Goal: Complete application form: Complete application form

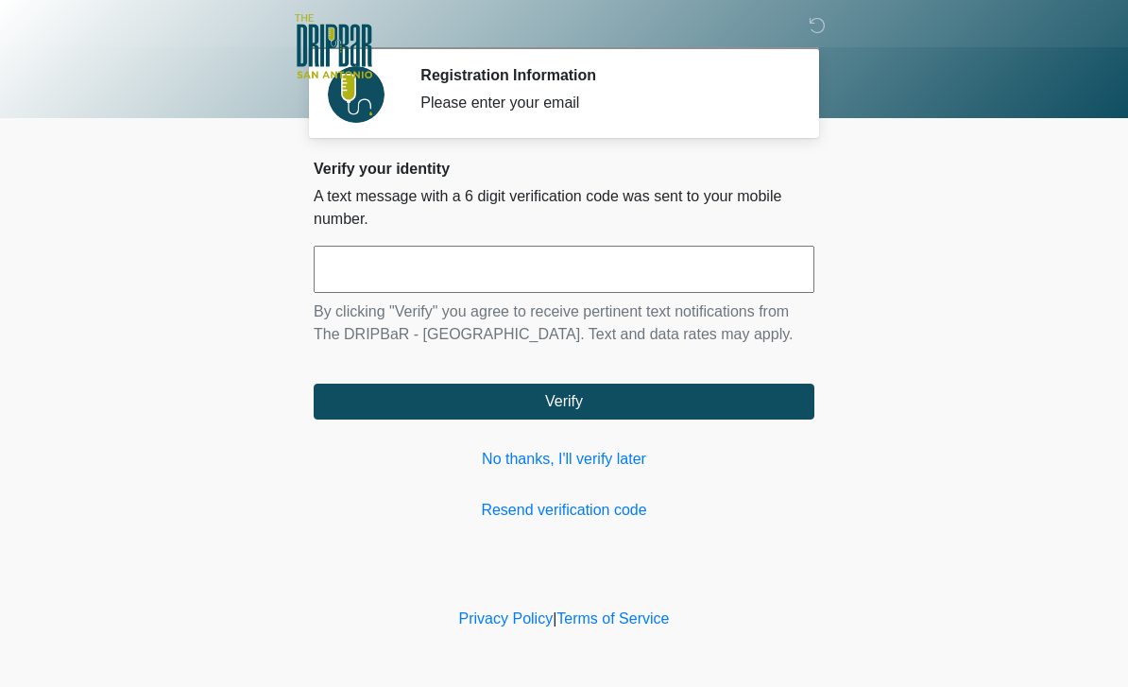
click at [700, 290] on input "text" at bounding box center [564, 269] width 501 height 47
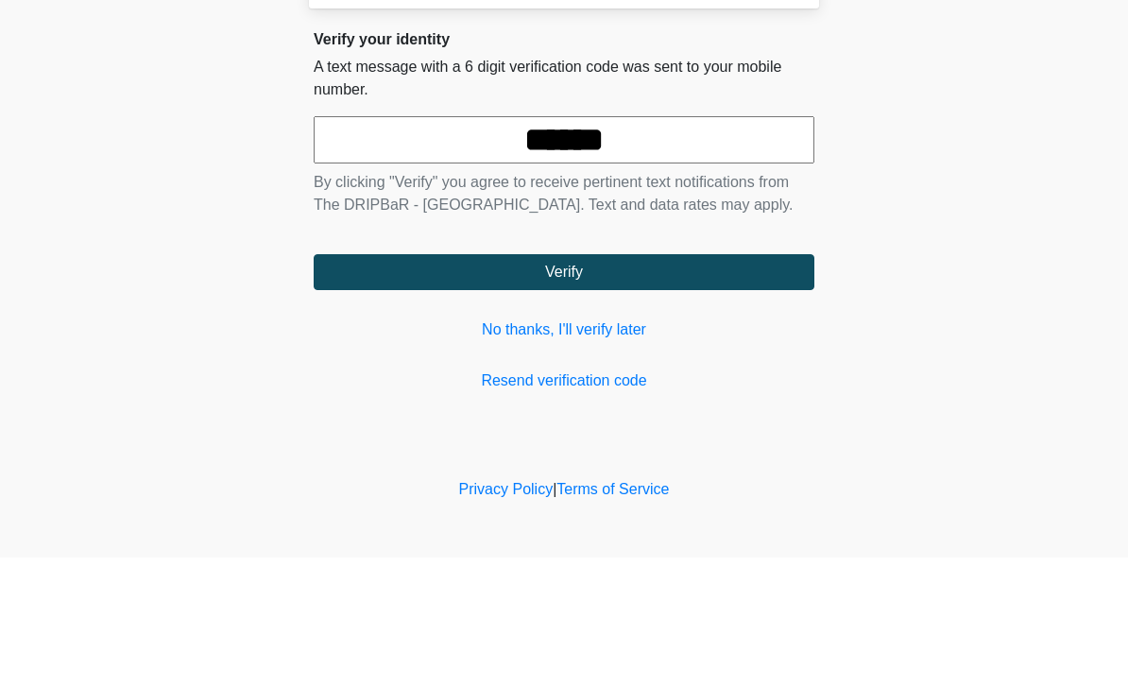
type input "******"
click at [704, 384] on button "Verify" at bounding box center [564, 402] width 501 height 36
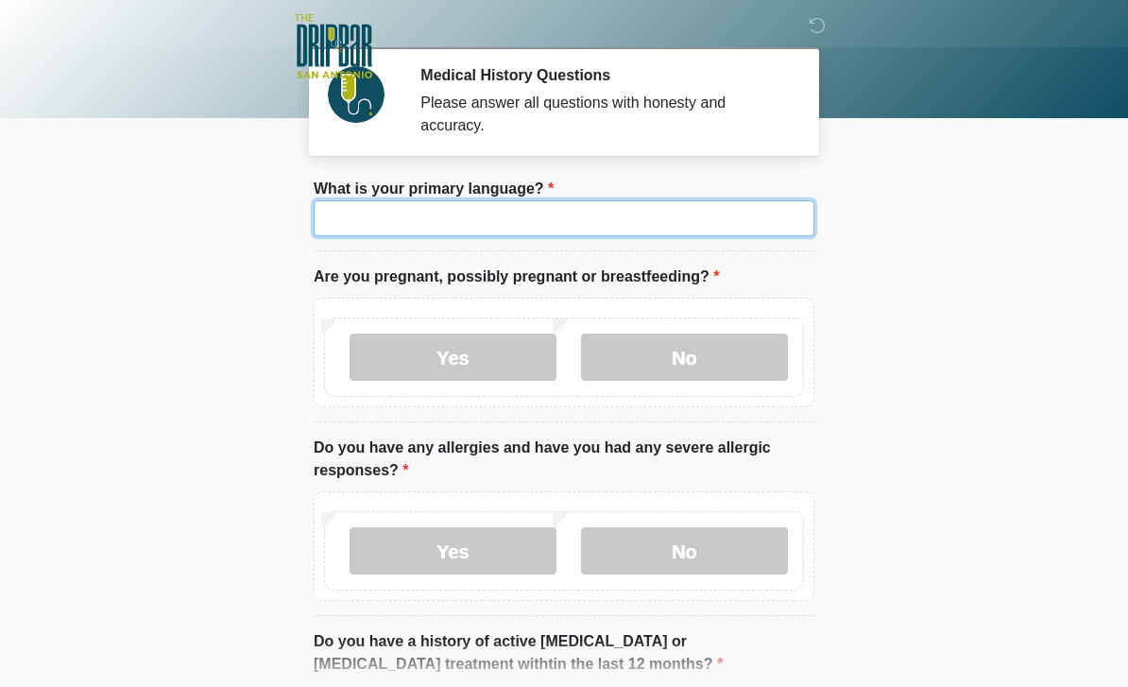
click at [660, 225] on input "What is your primary language?" at bounding box center [564, 218] width 501 height 36
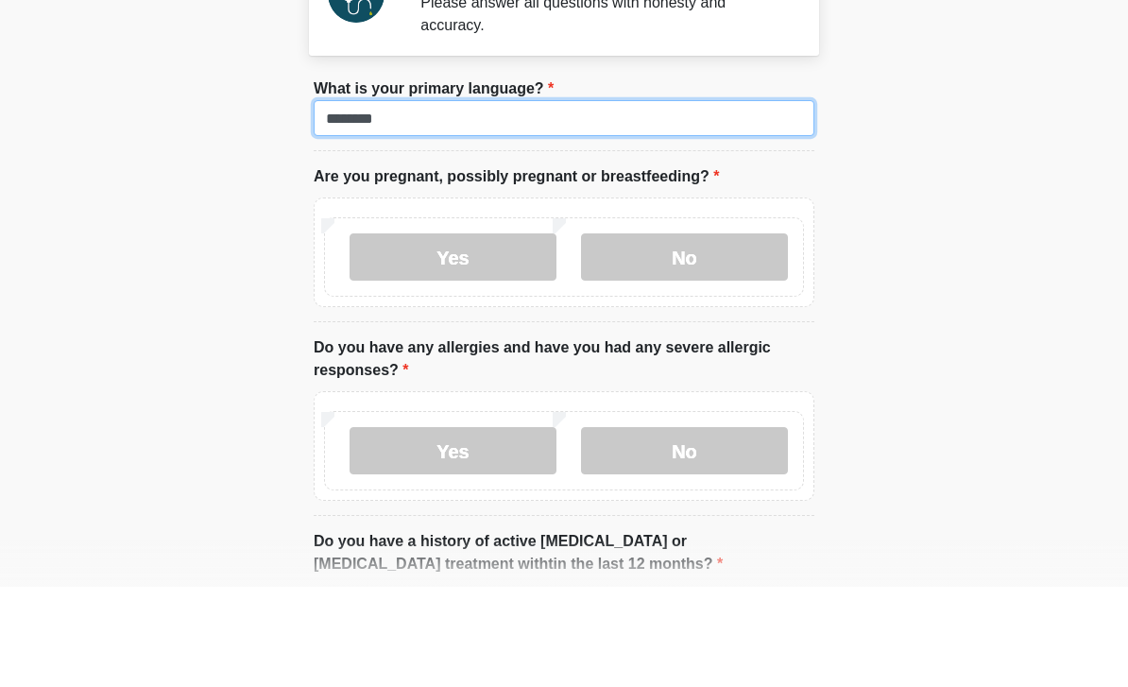
type input "*******"
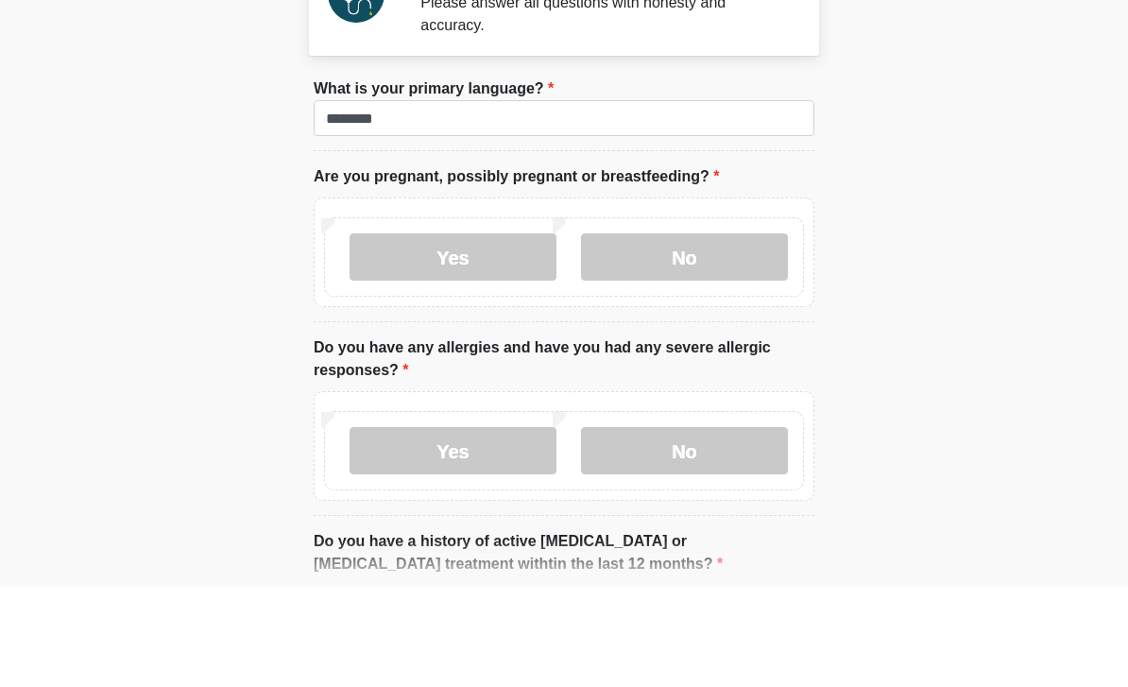
click at [737, 334] on label "No" at bounding box center [684, 357] width 207 height 47
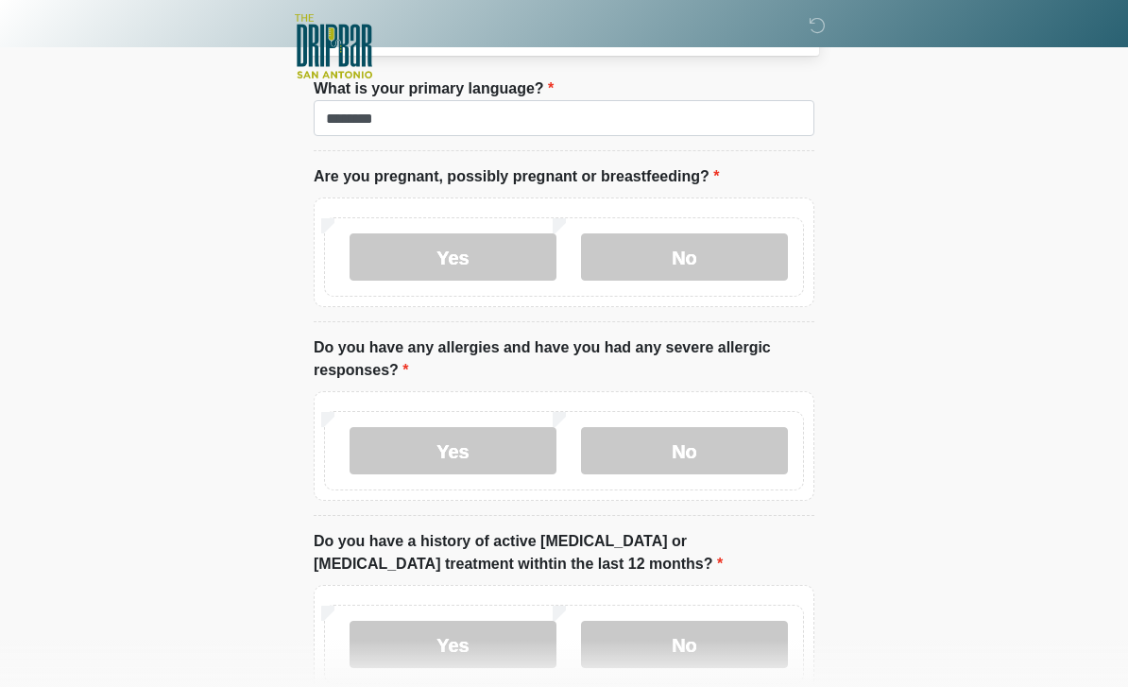
click at [744, 451] on label "No" at bounding box center [684, 450] width 207 height 47
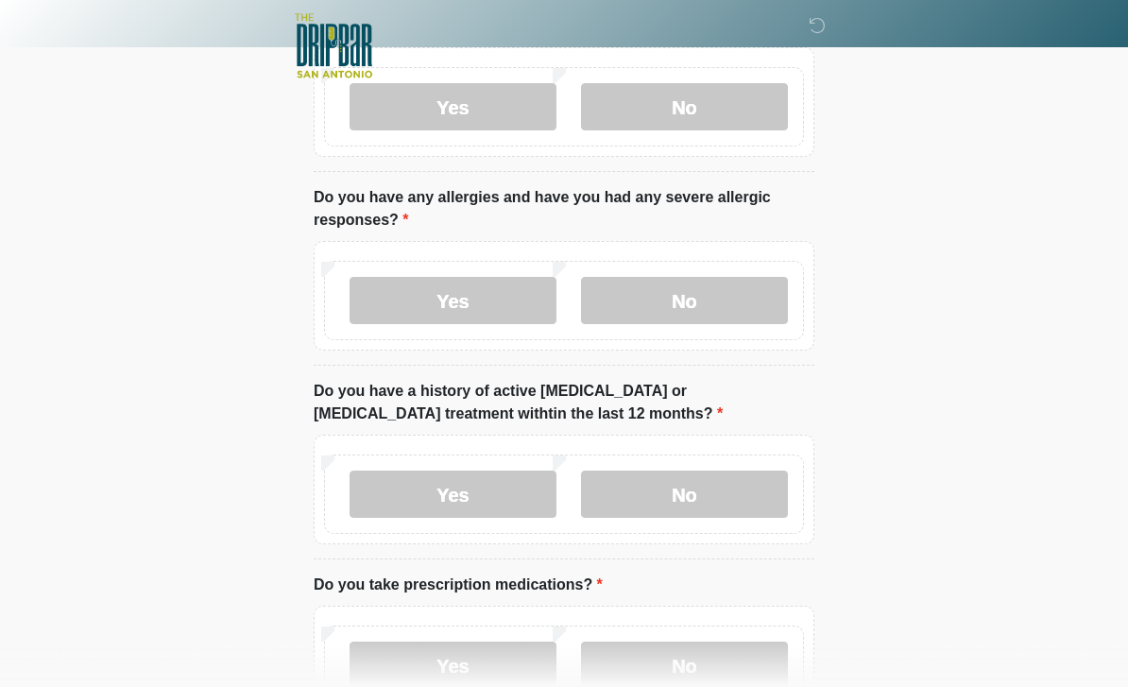
scroll to position [301, 0]
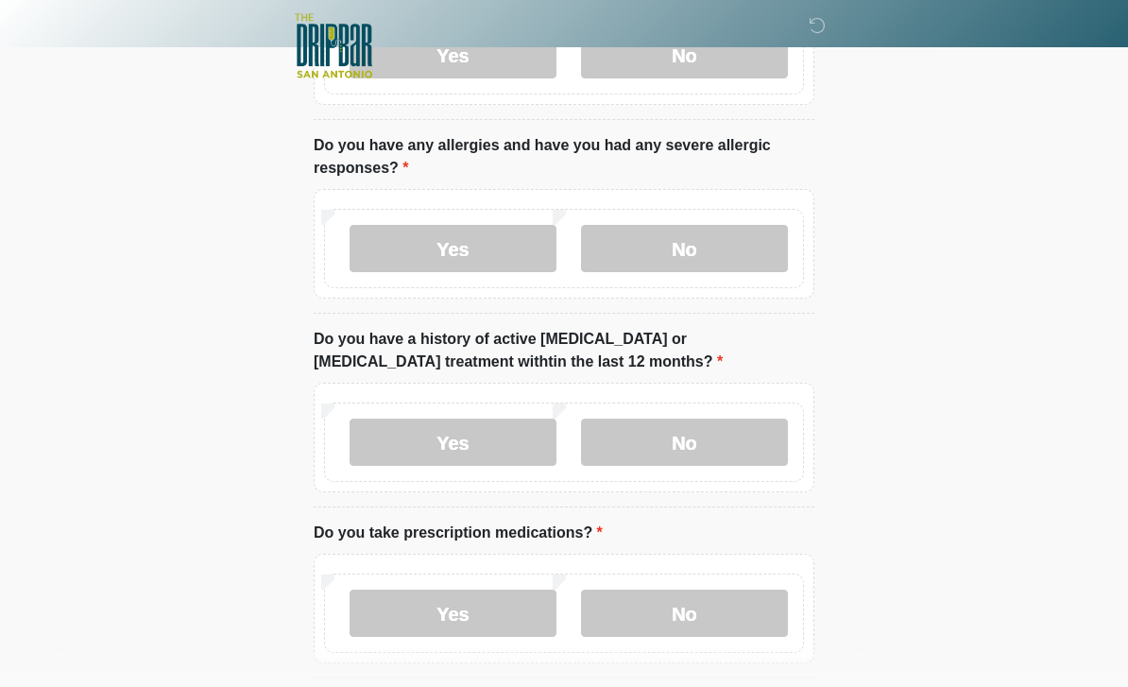
click at [734, 433] on label "No" at bounding box center [684, 442] width 207 height 47
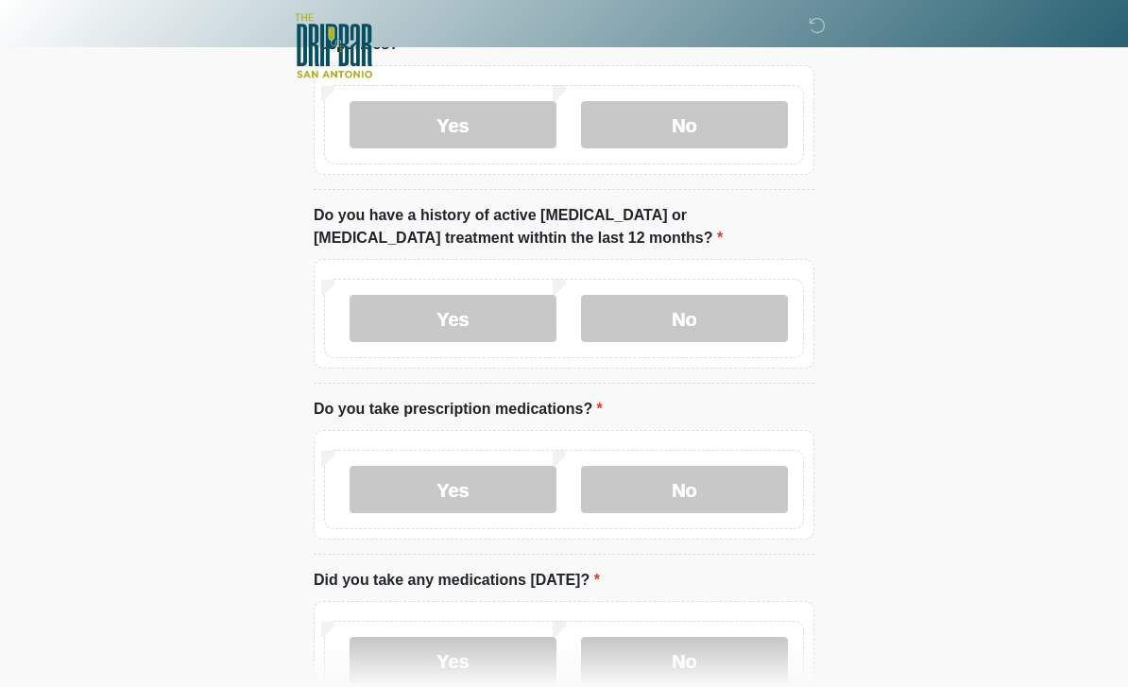
scroll to position [428, 0]
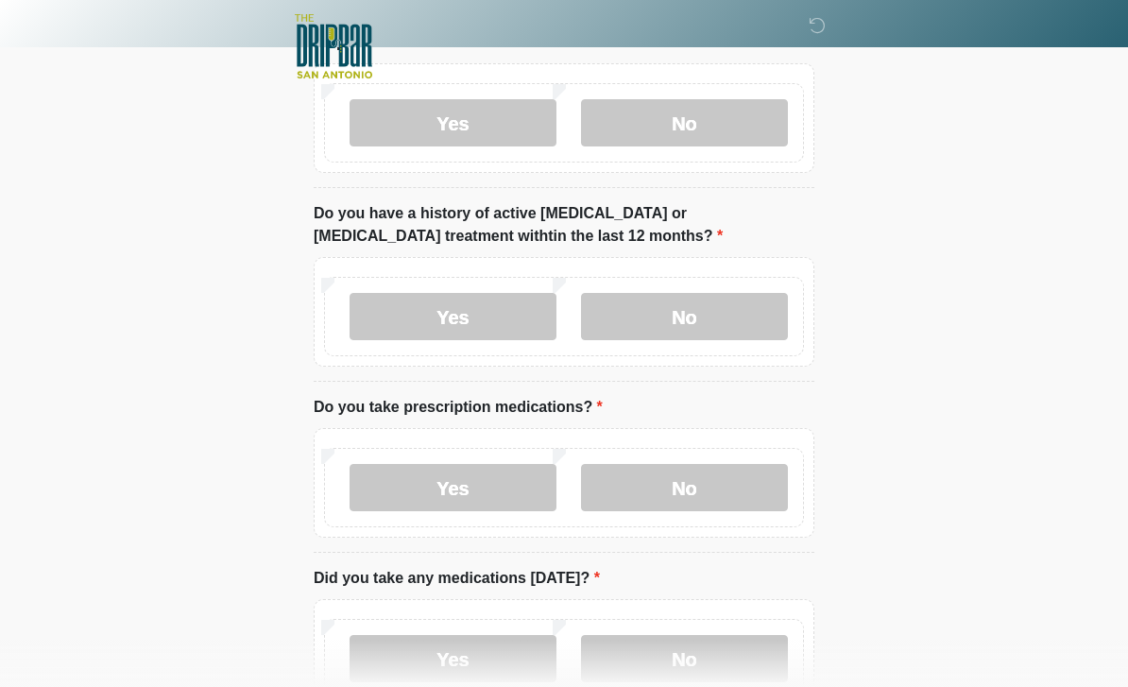
click at [702, 490] on label "No" at bounding box center [684, 487] width 207 height 47
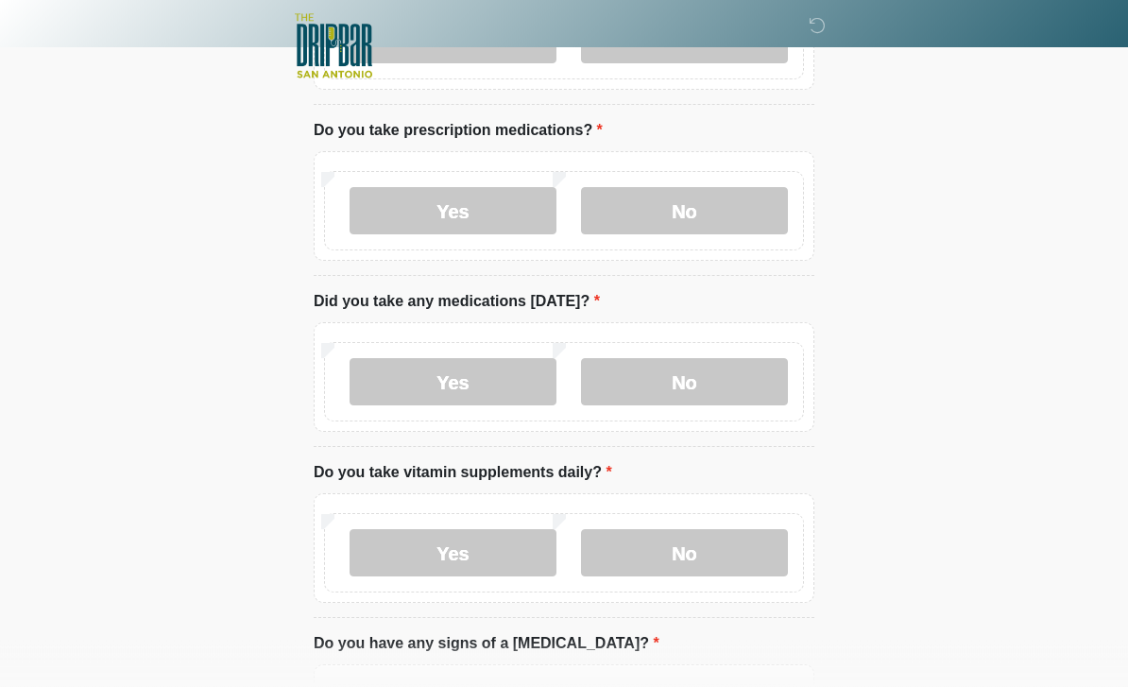
scroll to position [705, 0]
click at [713, 385] on label "No" at bounding box center [684, 381] width 207 height 47
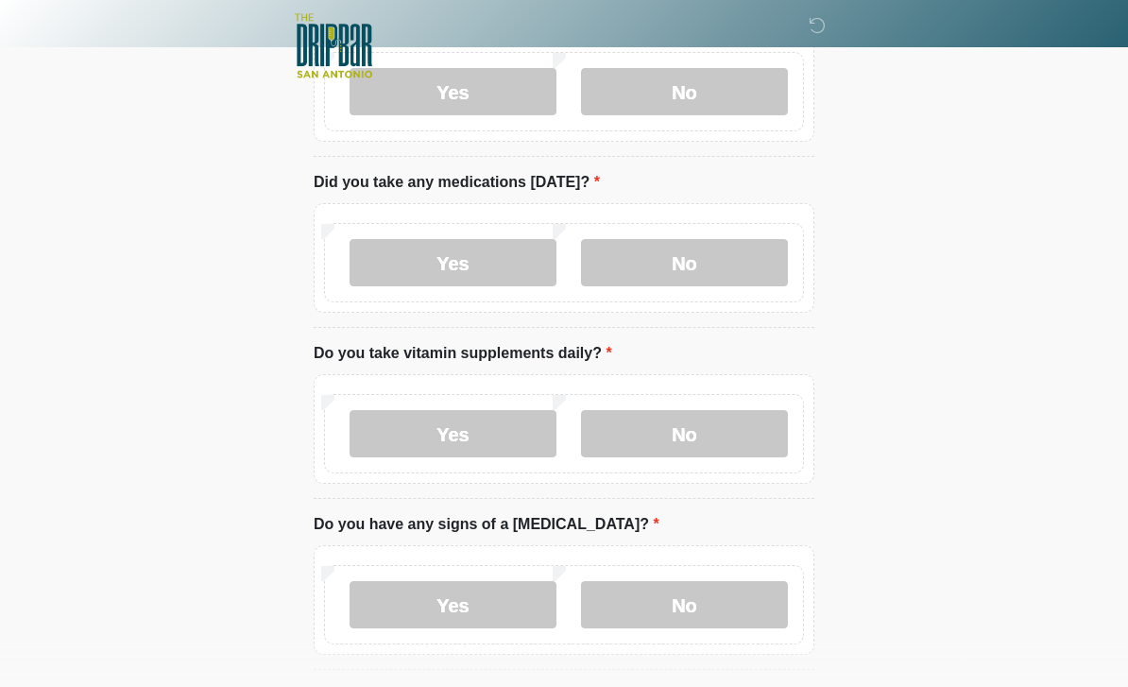
click at [744, 428] on label "No" at bounding box center [684, 434] width 207 height 47
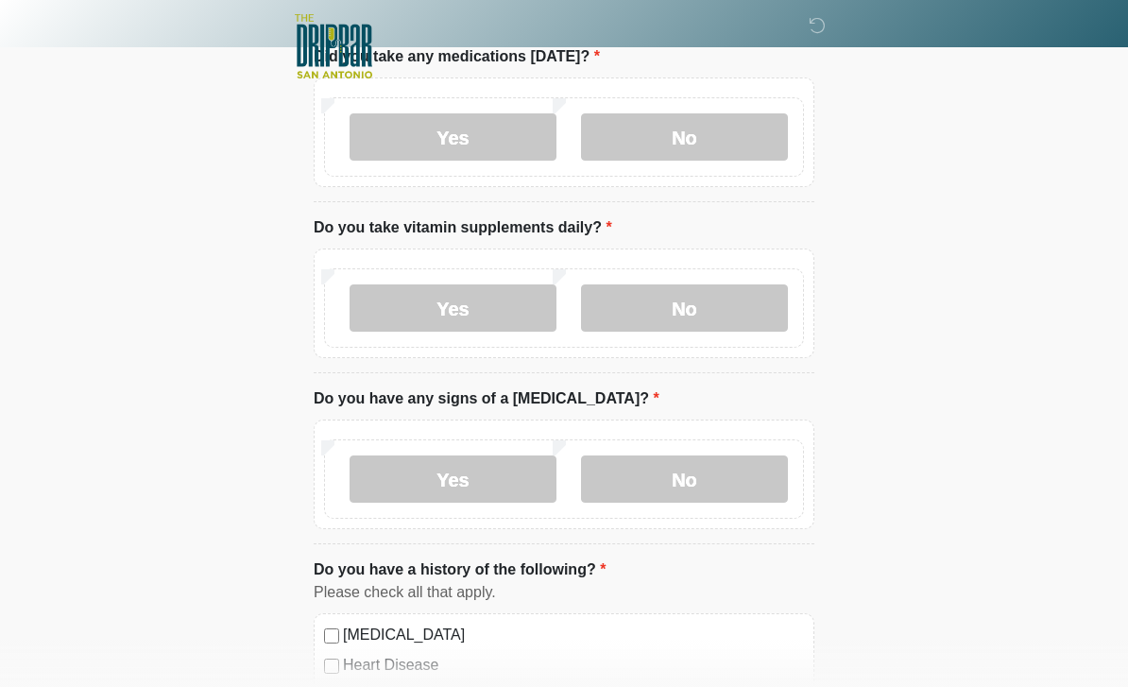
scroll to position [1066, 0]
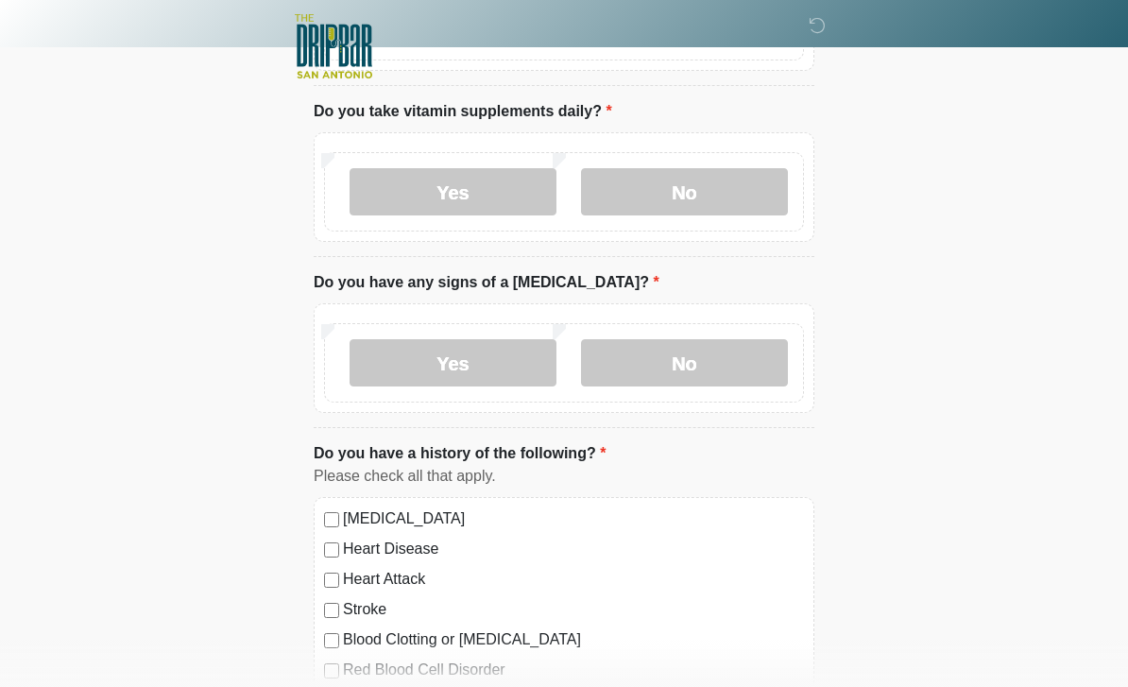
click at [742, 361] on label "No" at bounding box center [684, 362] width 207 height 47
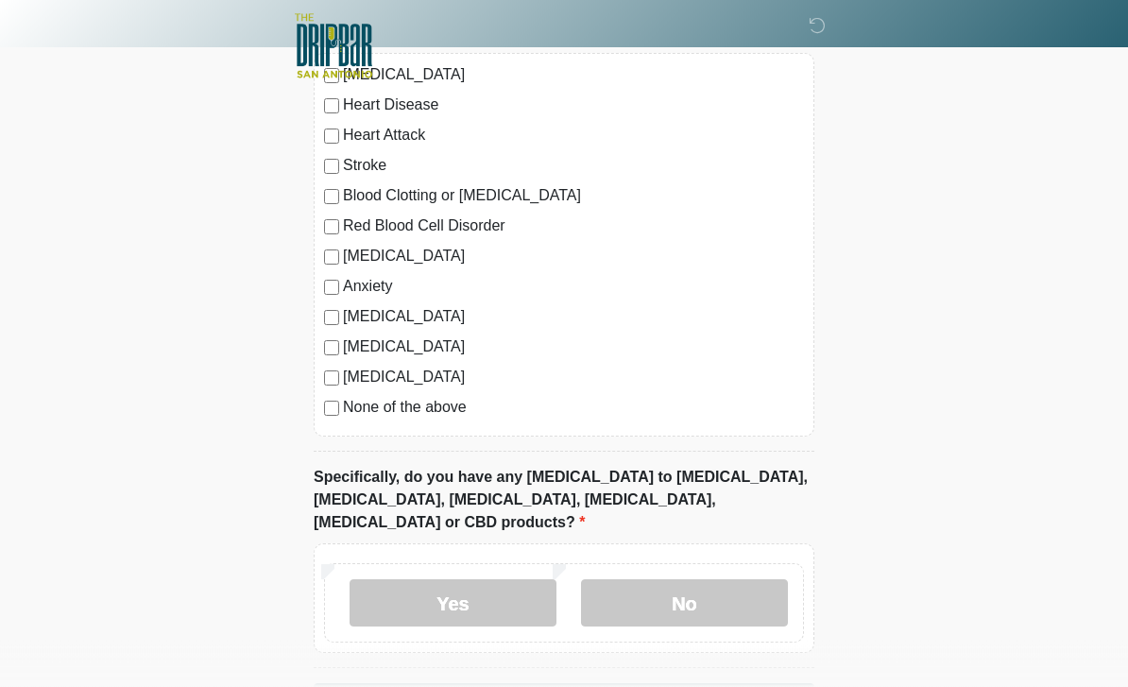
scroll to position [1469, 0]
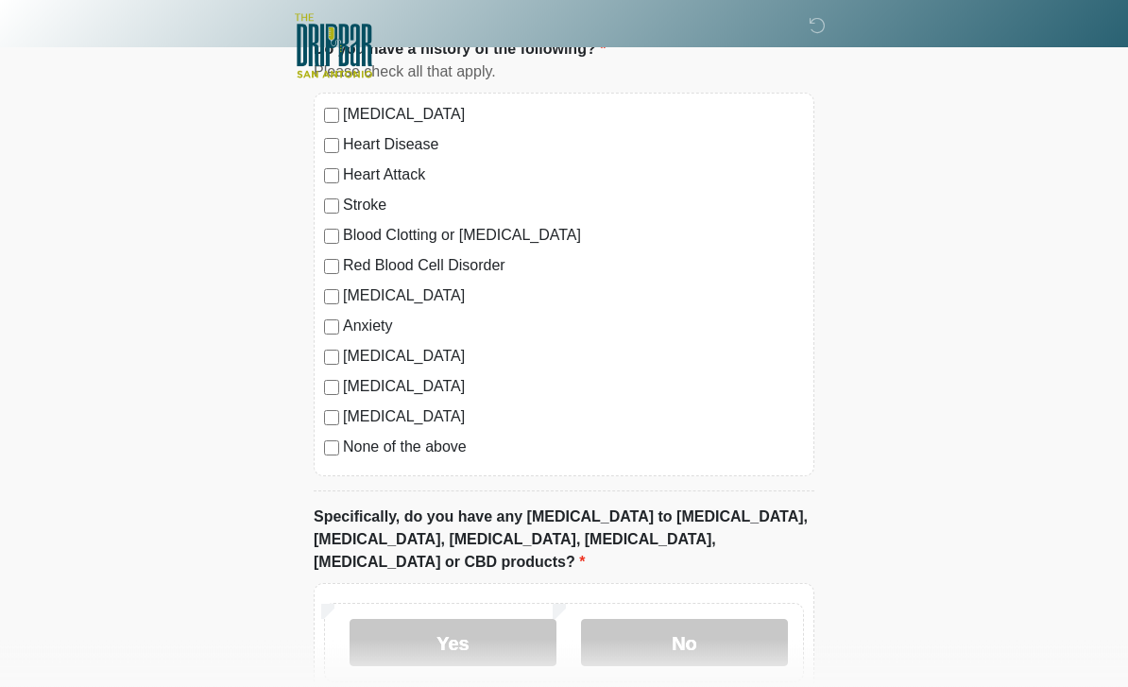
click at [332, 461] on div "High Blood Pressure Heart Disease Heart Attack Stroke Blood Clotting or Bleedin…" at bounding box center [564, 286] width 501 height 384
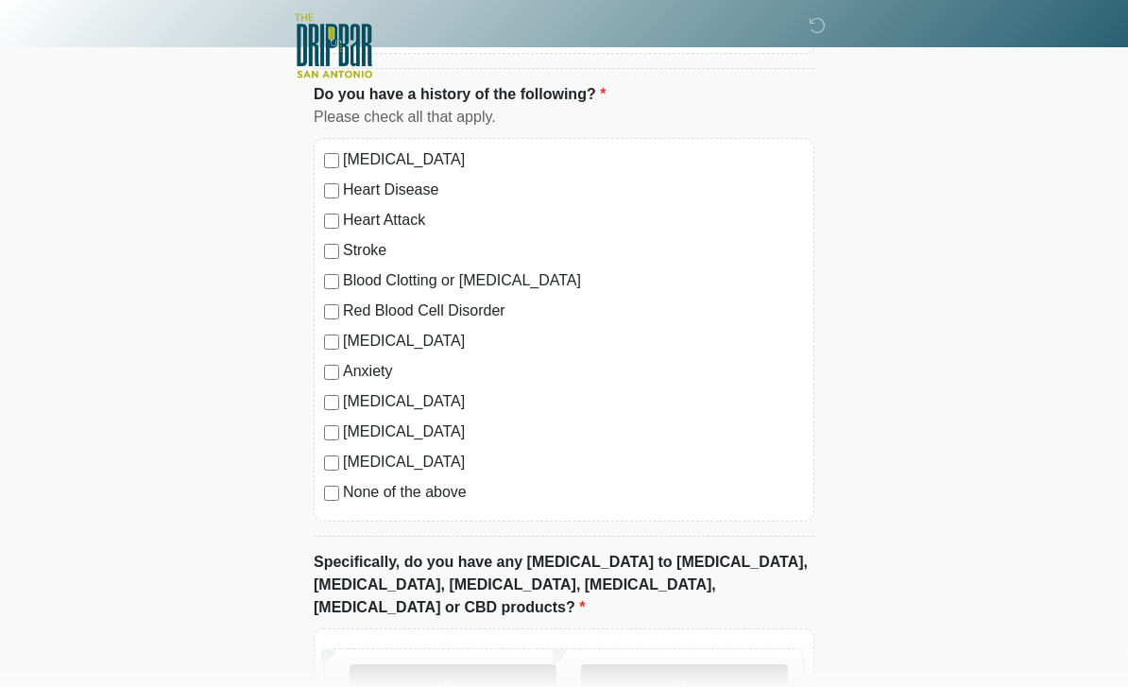
scroll to position [1556, 0]
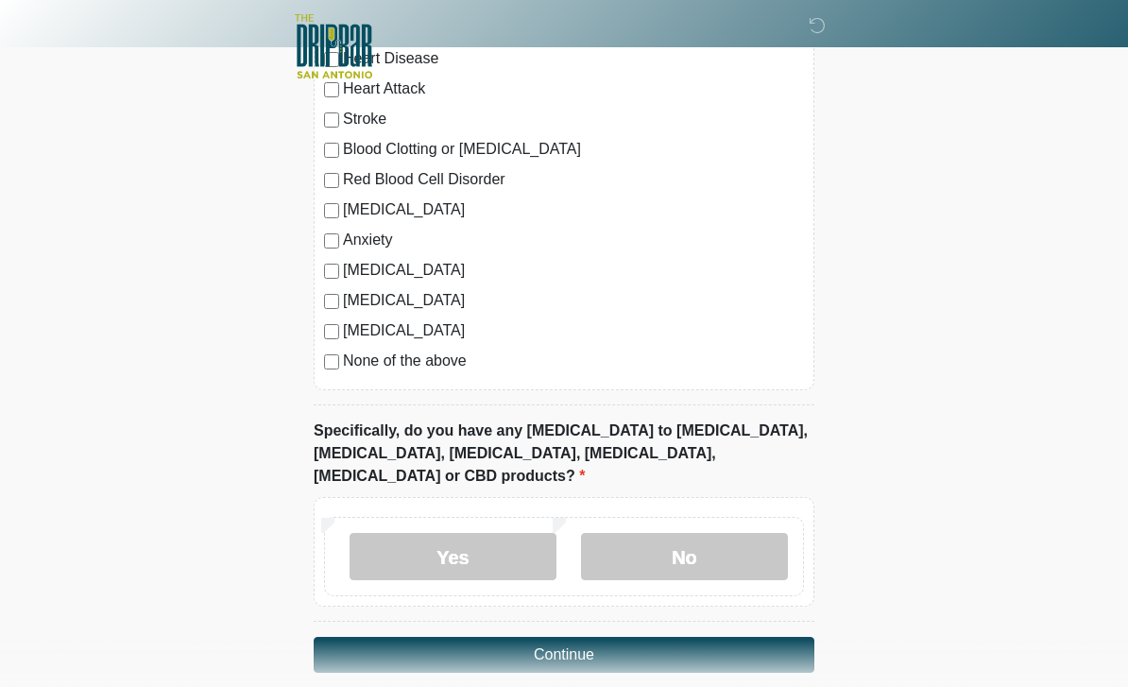
click at [728, 533] on label "No" at bounding box center [684, 556] width 207 height 47
click at [667, 637] on button "Continue" at bounding box center [564, 655] width 501 height 36
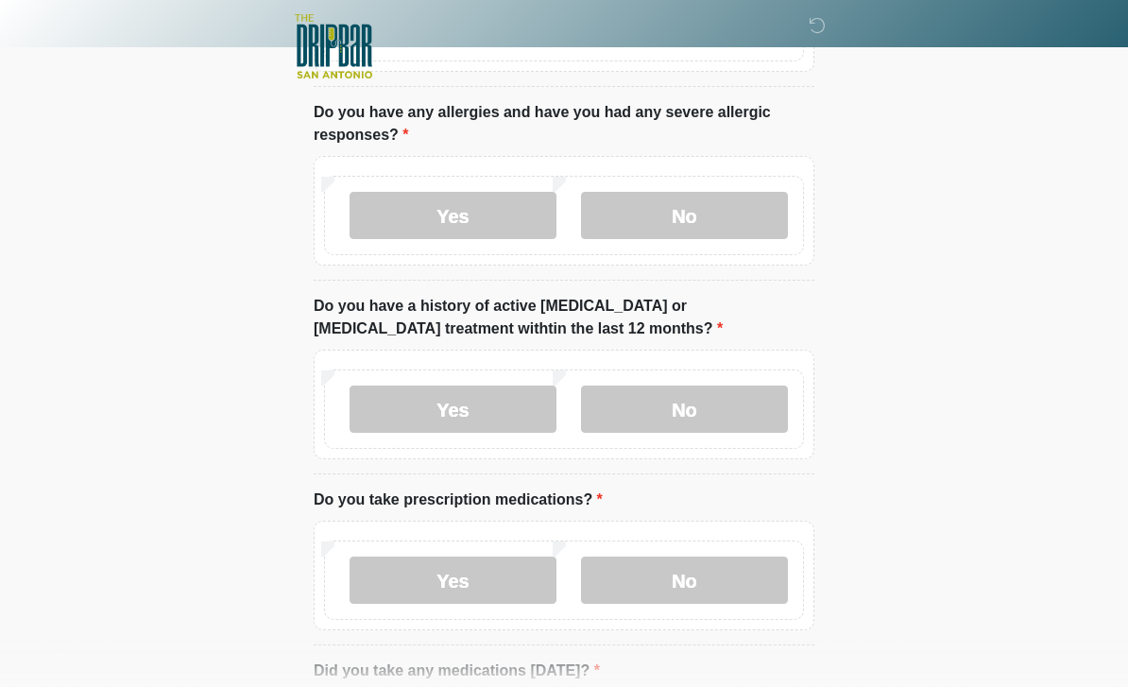
scroll to position [0, 0]
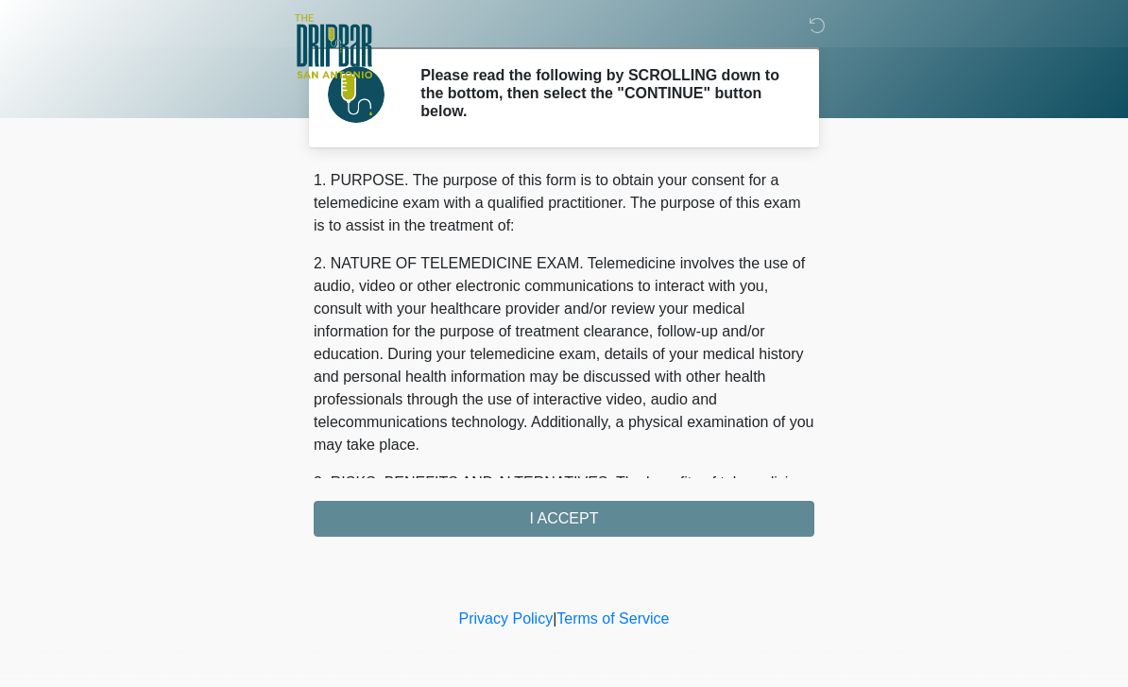
click at [676, 510] on div "1. PURPOSE. The purpose of this form is to obtain your consent for a telemedici…" at bounding box center [564, 353] width 501 height 368
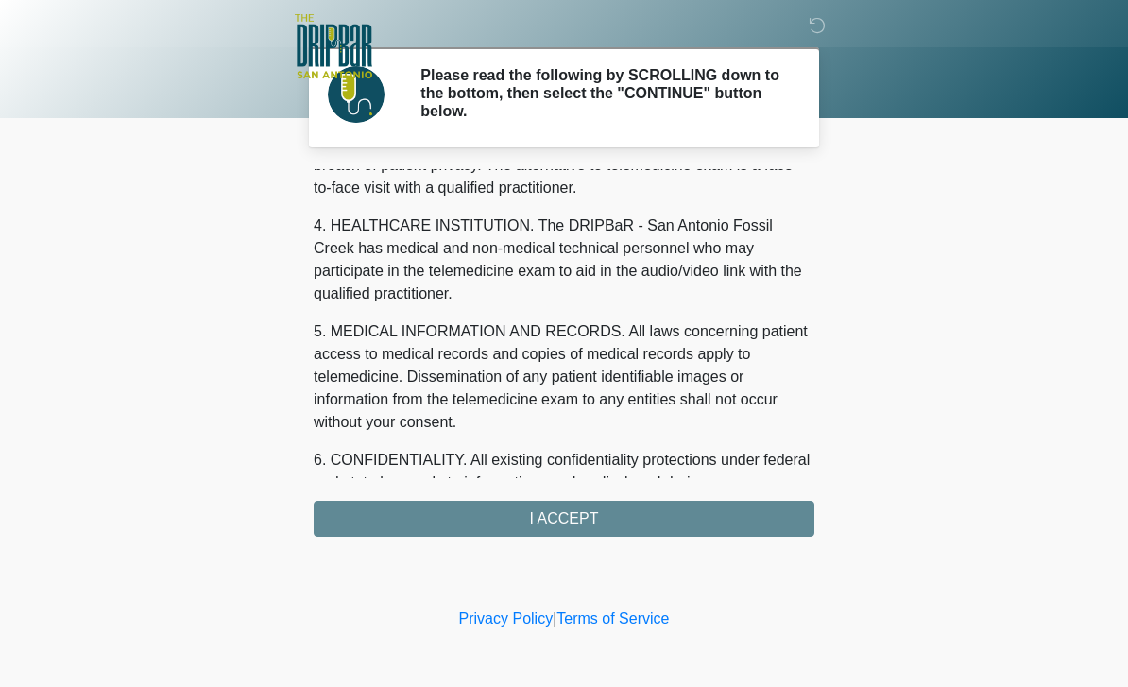
click at [675, 523] on div "1. PURPOSE. The purpose of this form is to obtain your consent for a telemedici…" at bounding box center [564, 353] width 501 height 368
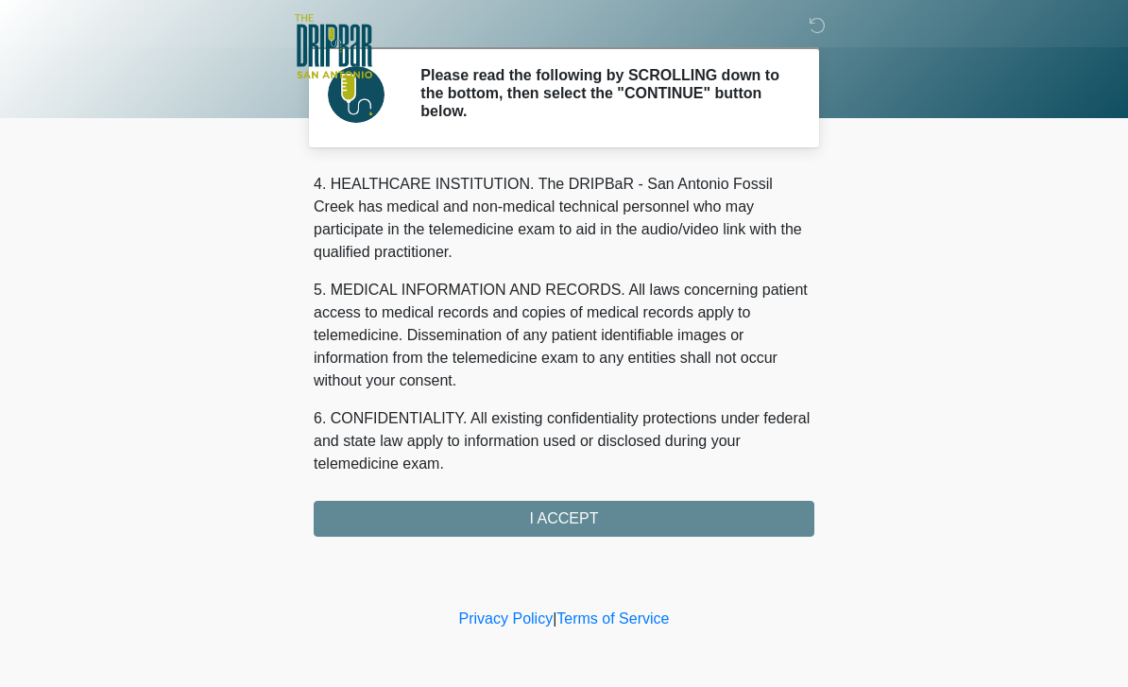
click at [582, 520] on div "1. PURPOSE. The purpose of this form is to obtain your consent for a telemedici…" at bounding box center [564, 353] width 501 height 368
click at [584, 529] on div "1. PURPOSE. The purpose of this form is to obtain your consent for a telemedici…" at bounding box center [564, 353] width 501 height 368
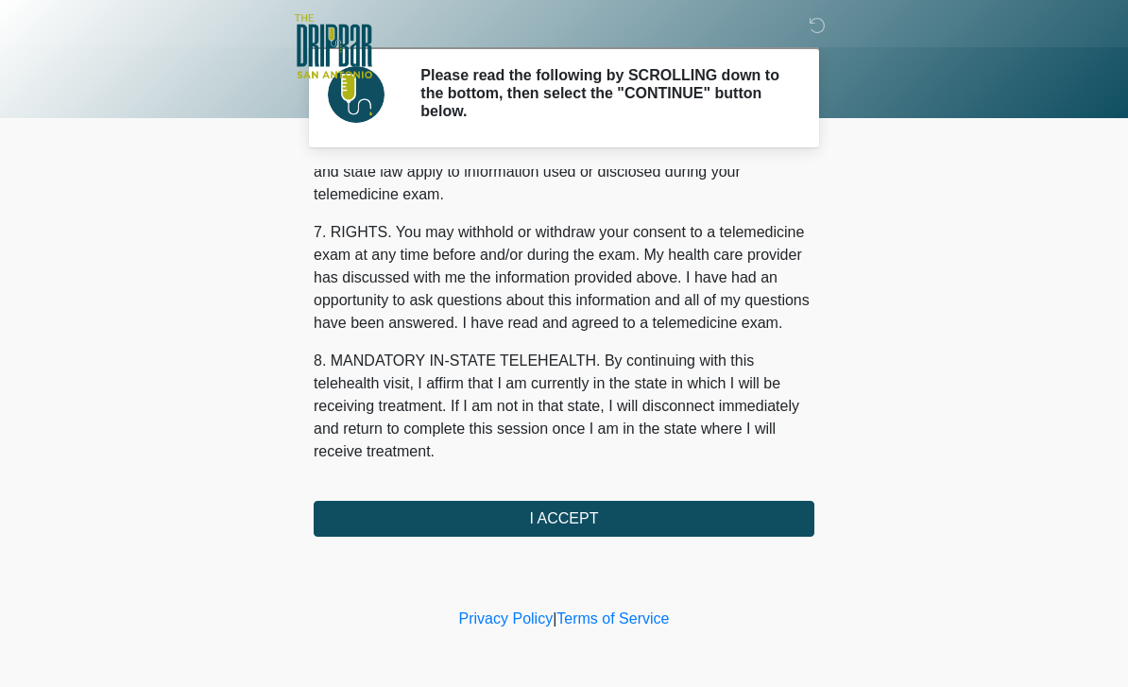
scroll to position [810, 0]
click at [604, 522] on button "I ACCEPT" at bounding box center [564, 519] width 501 height 36
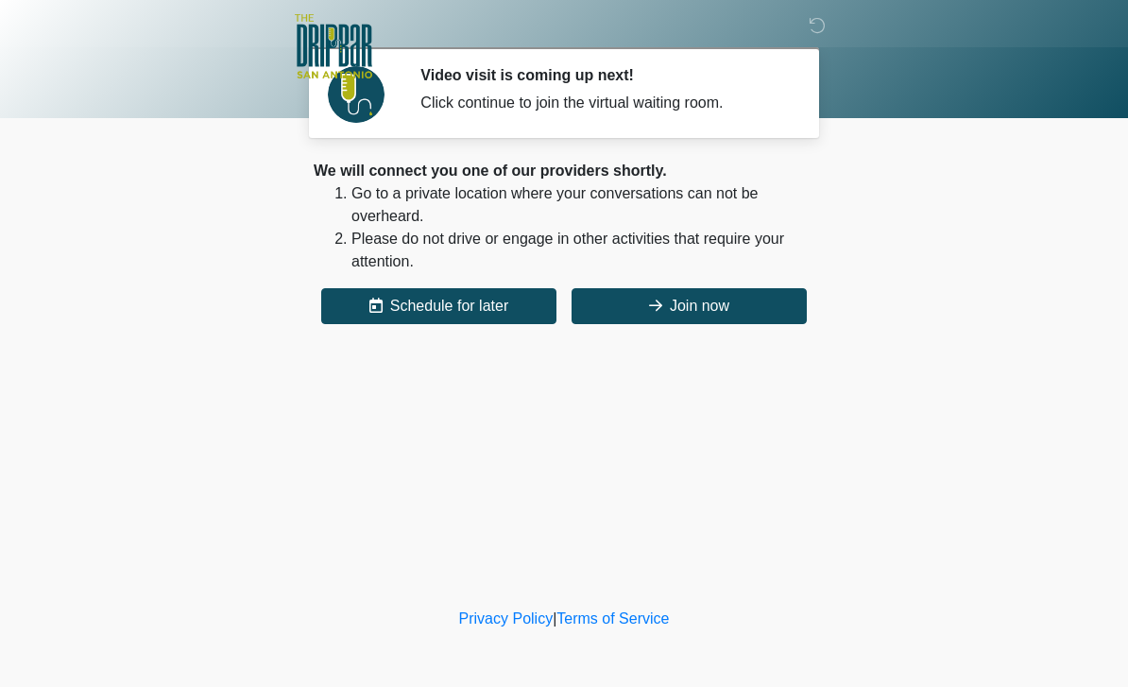
click at [745, 303] on button "Join now" at bounding box center [689, 306] width 235 height 36
